Goal: Task Accomplishment & Management: Manage account settings

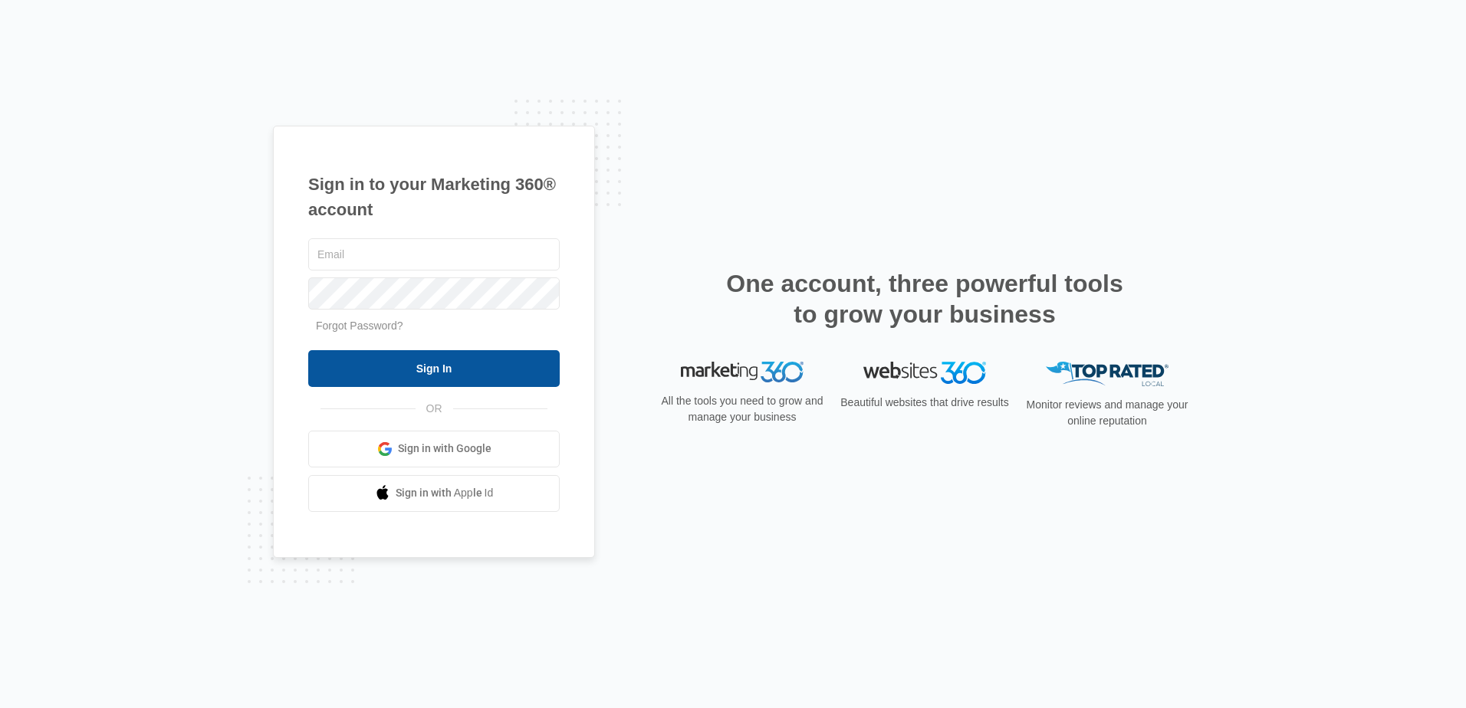
type input "[EMAIL_ADDRESS][DOMAIN_NAME]"
click at [419, 373] on input "Sign In" at bounding box center [433, 368] width 251 height 37
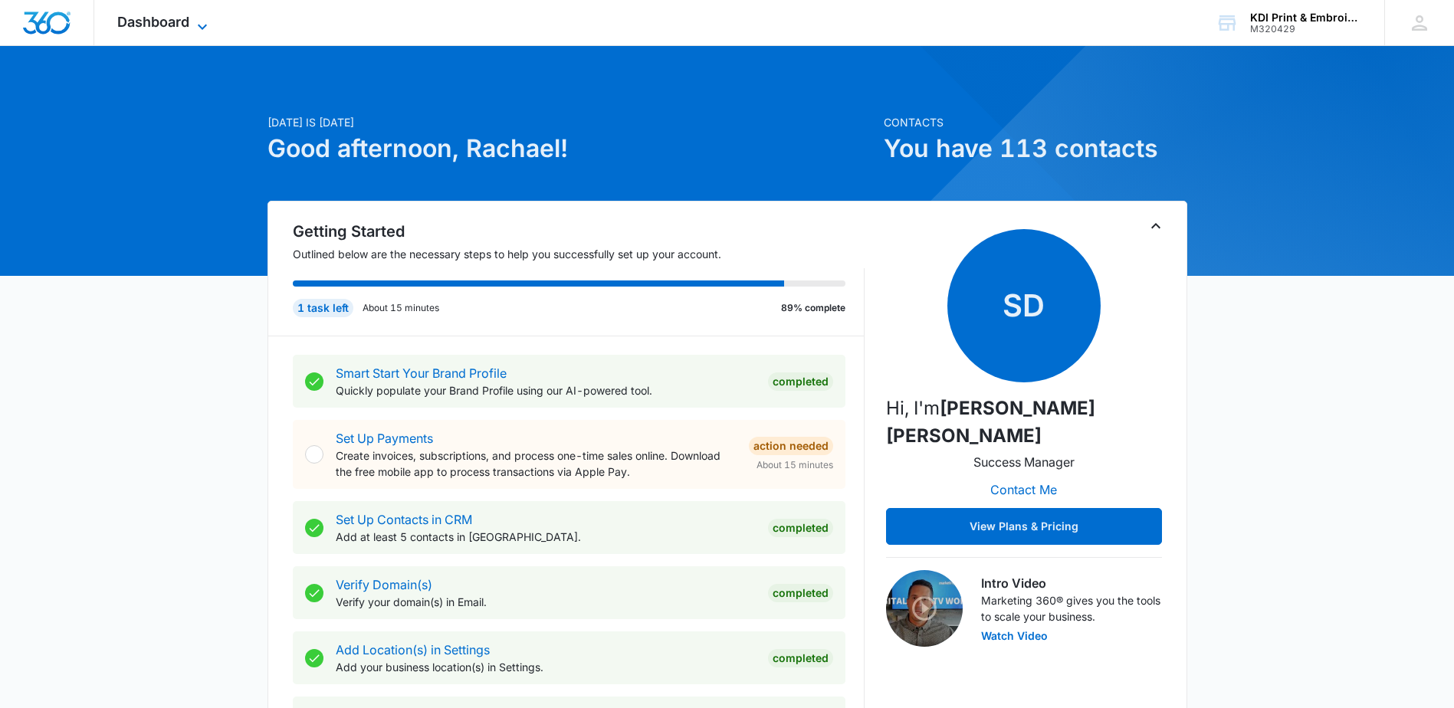
click at [139, 23] on span "Dashboard" at bounding box center [153, 22] width 72 height 16
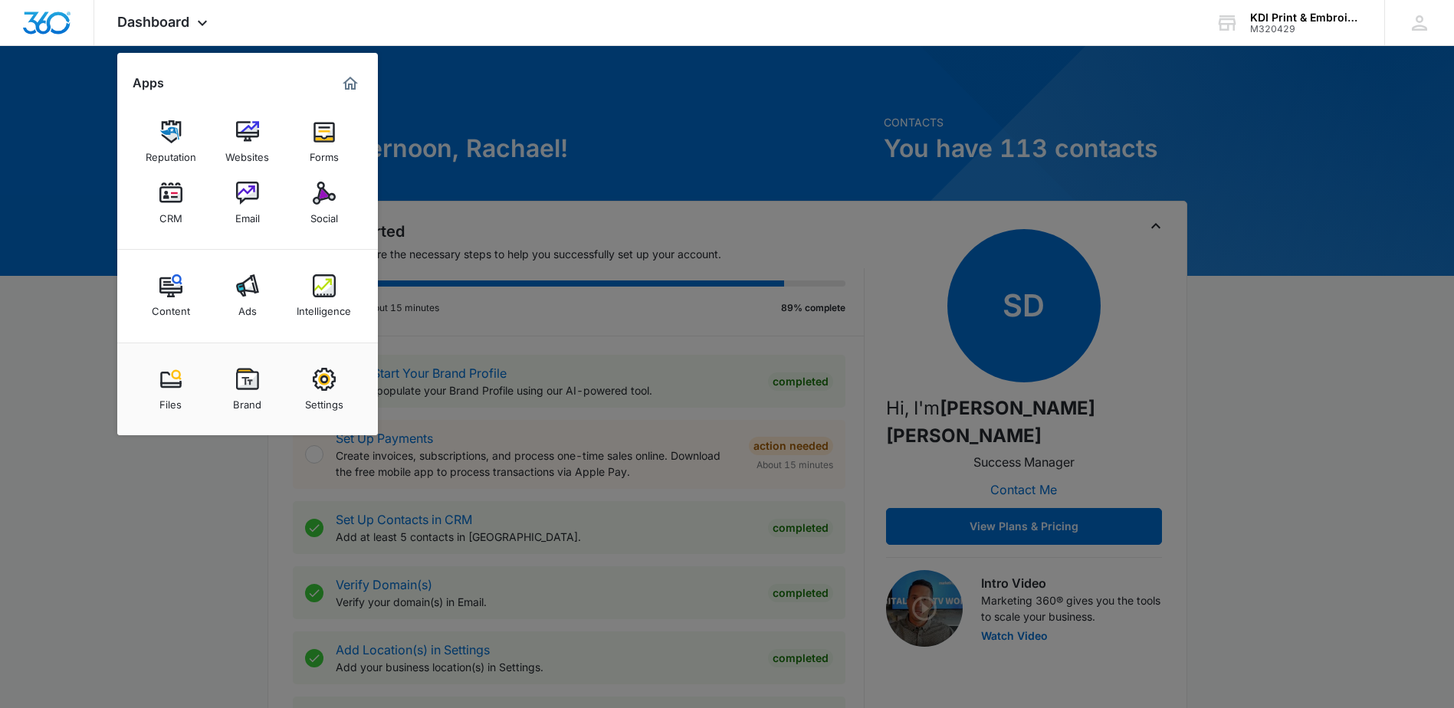
click at [166, 200] on img at bounding box center [170, 193] width 23 height 23
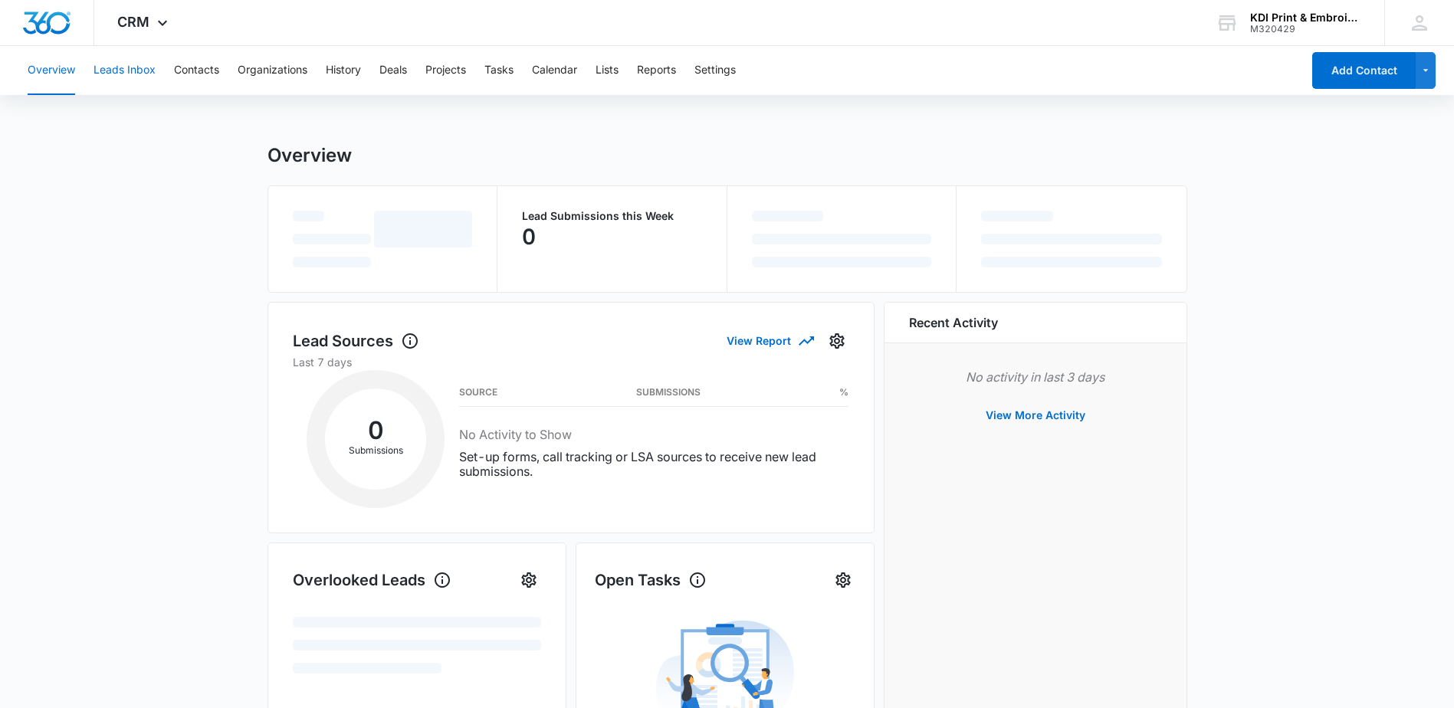
click at [125, 66] on button "Leads Inbox" at bounding box center [125, 70] width 62 height 49
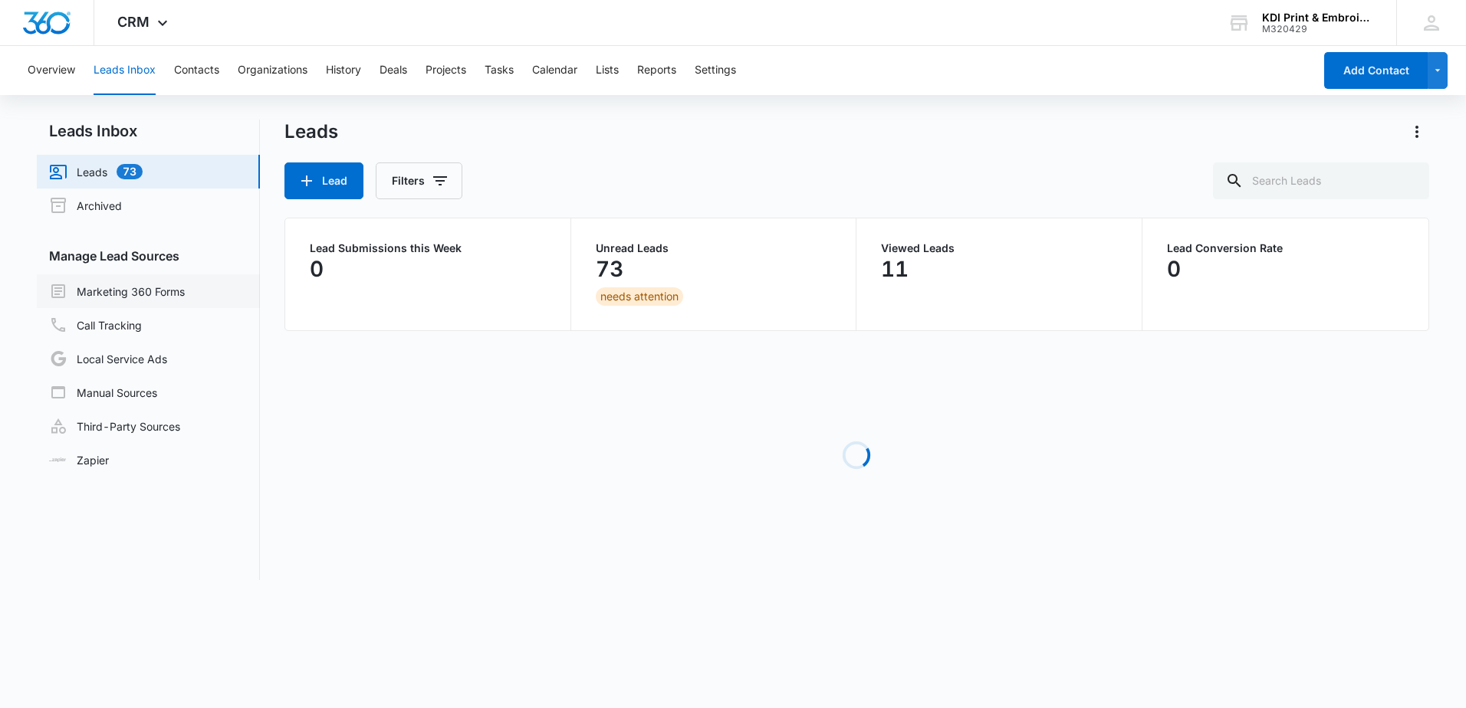
click at [127, 297] on link "Marketing 360 Forms" at bounding box center [117, 291] width 136 height 18
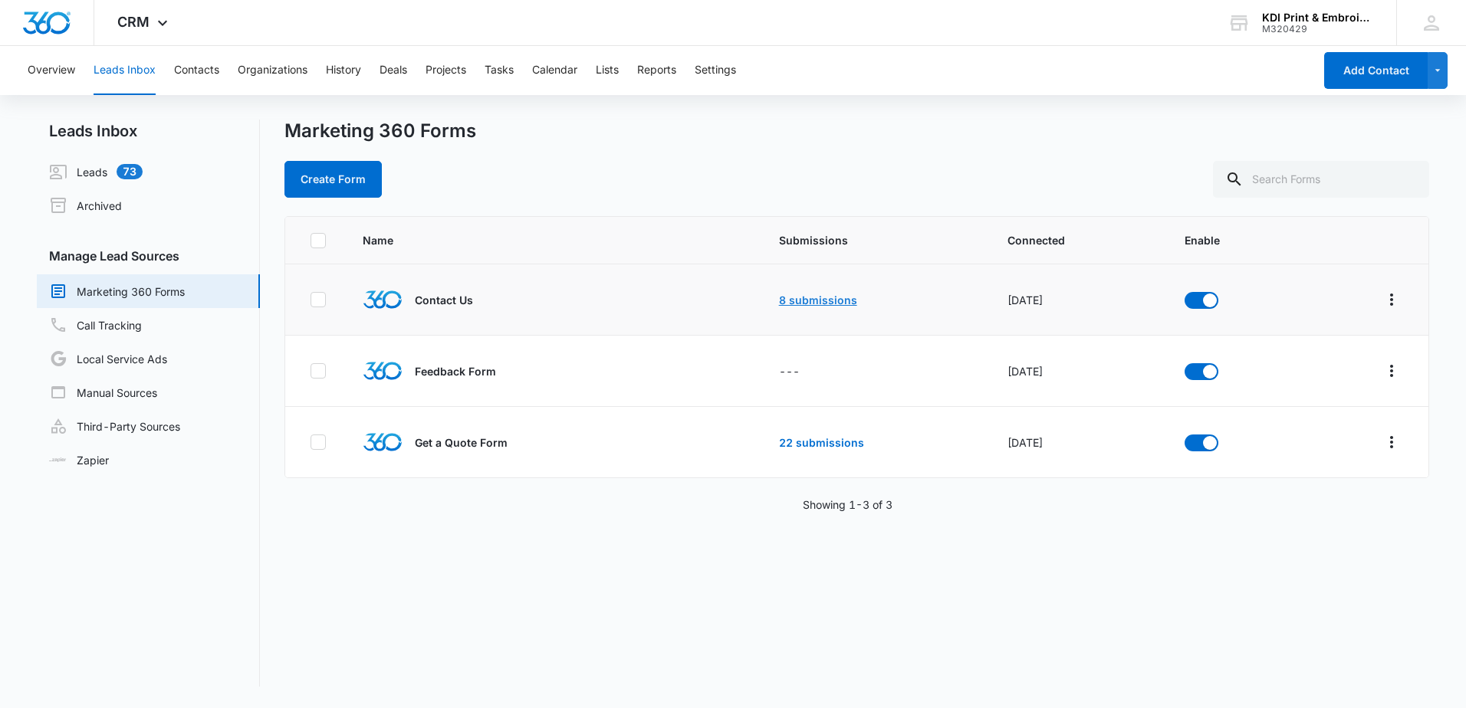
click at [820, 302] on link "8 submissions" at bounding box center [818, 300] width 78 height 13
